Goal: Find contact information: Find contact information

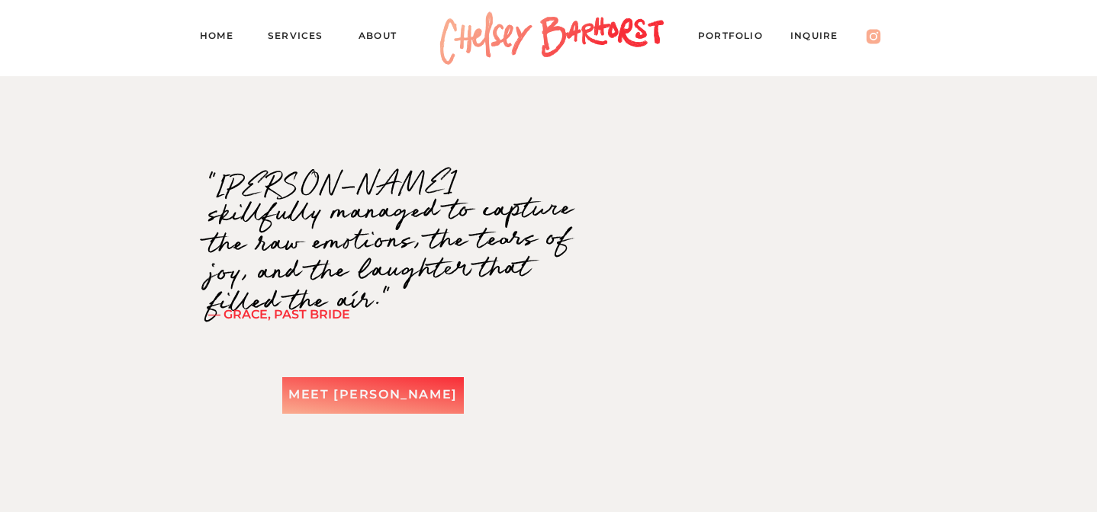
scroll to position [2400, 0]
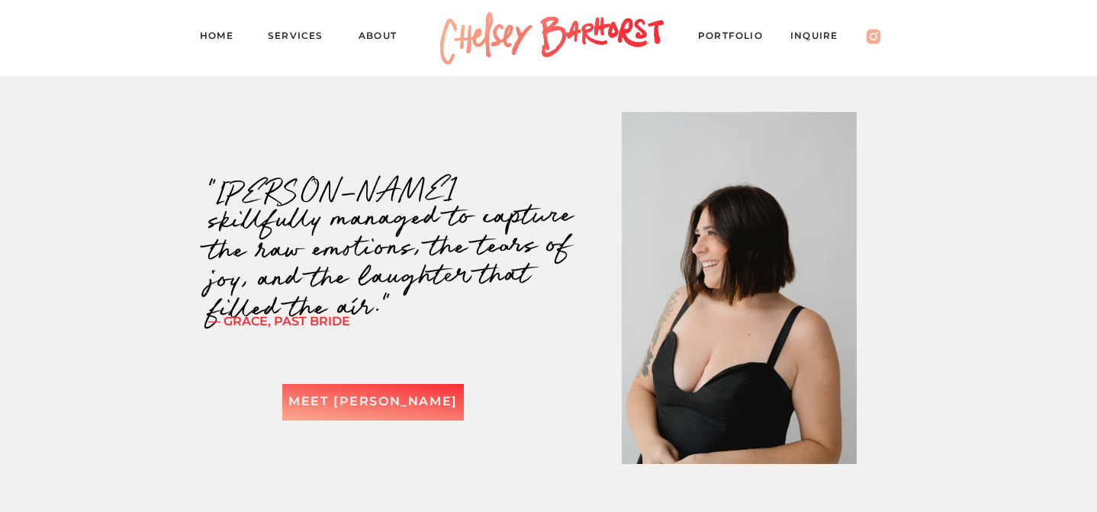
click at [800, 37] on nav "Inquire" at bounding box center [821, 37] width 63 height 21
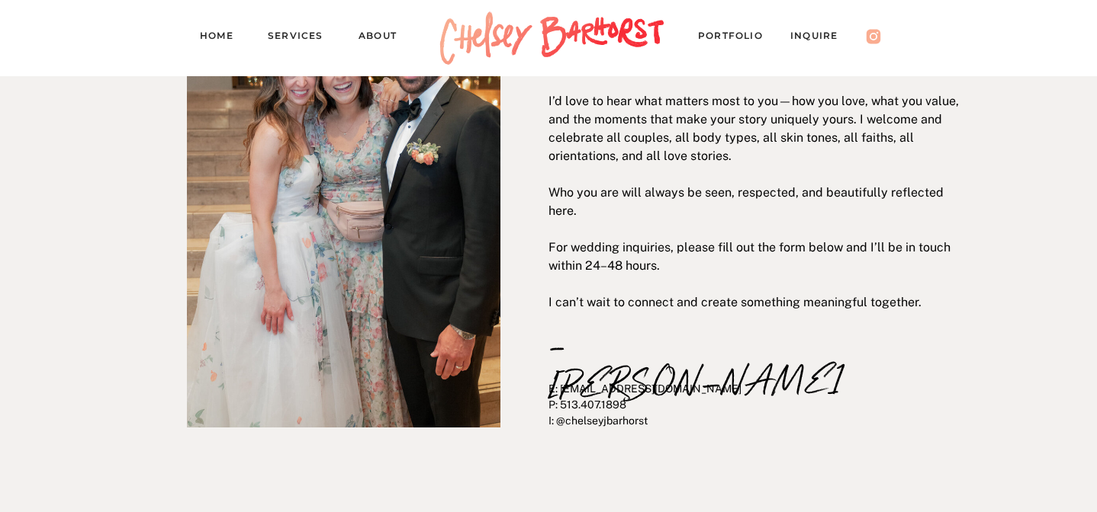
scroll to position [165, 0]
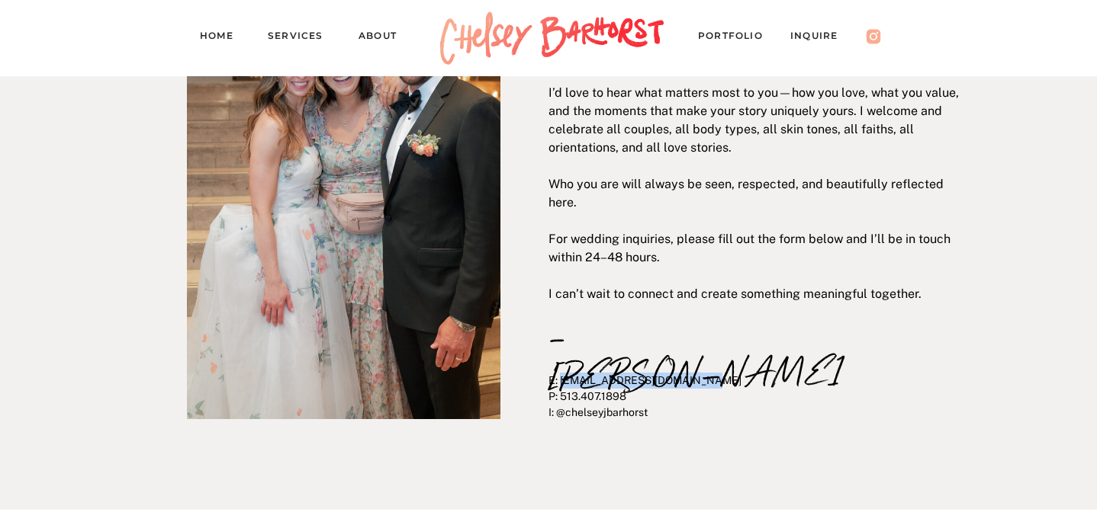
drag, startPoint x: 699, startPoint y: 382, endPoint x: 560, endPoint y: 384, distance: 138.8
click at [560, 384] on p "E: [EMAIL_ADDRESS][DOMAIN_NAME] P: 513.407.1898 I: @chelseyjbarhorst" at bounding box center [749, 407] width 402 height 69
copy p "[EMAIL_ADDRESS][DOMAIN_NAME]"
